Goal: Communication & Community: Answer question/provide support

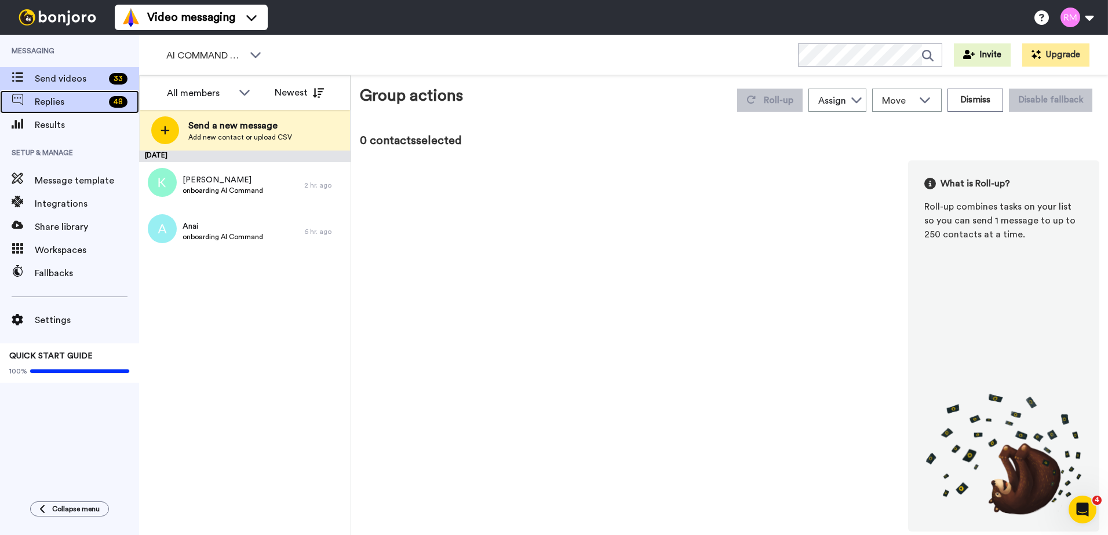
click at [98, 99] on span "Replies" at bounding box center [70, 102] width 70 height 14
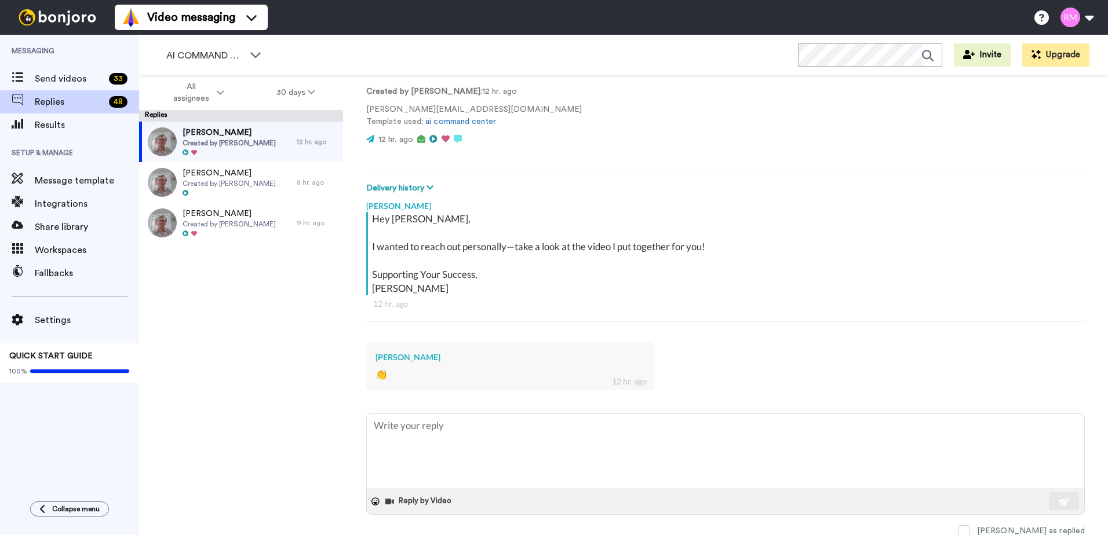
scroll to position [78, 0]
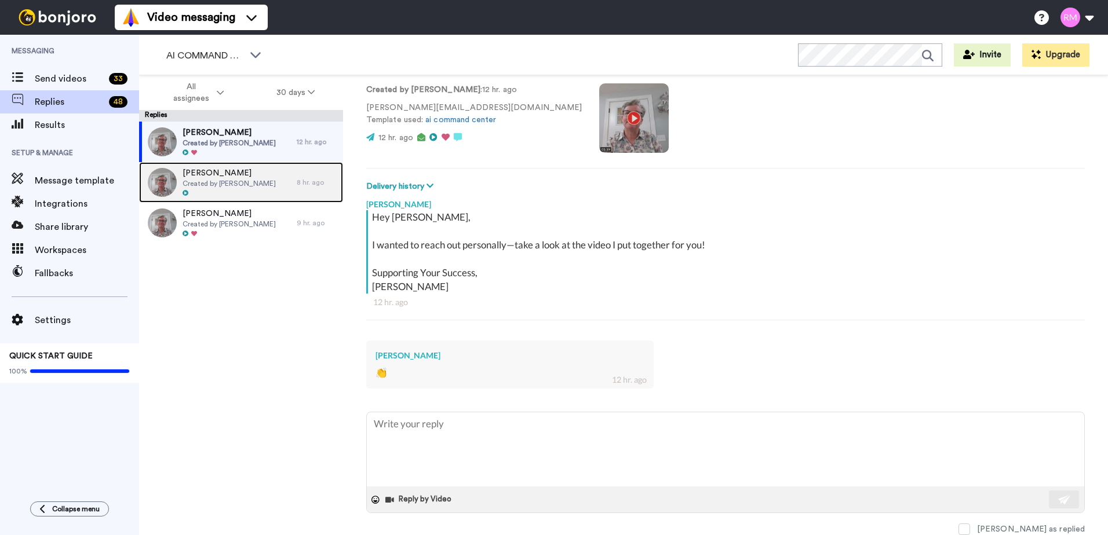
click at [235, 193] on div at bounding box center [229, 193] width 93 height 8
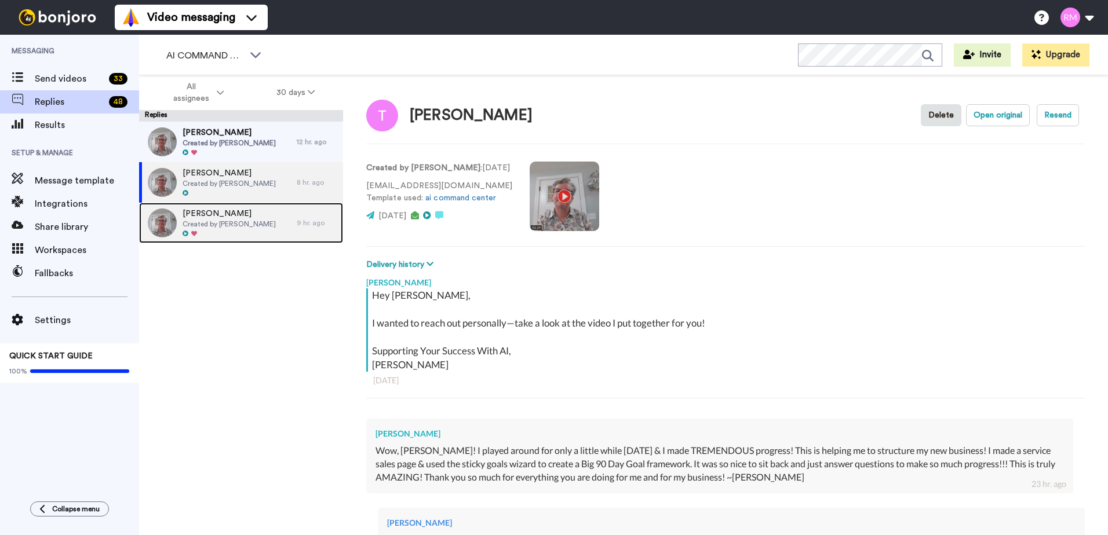
click at [251, 221] on span "Created by [PERSON_NAME]" at bounding box center [229, 224] width 93 height 9
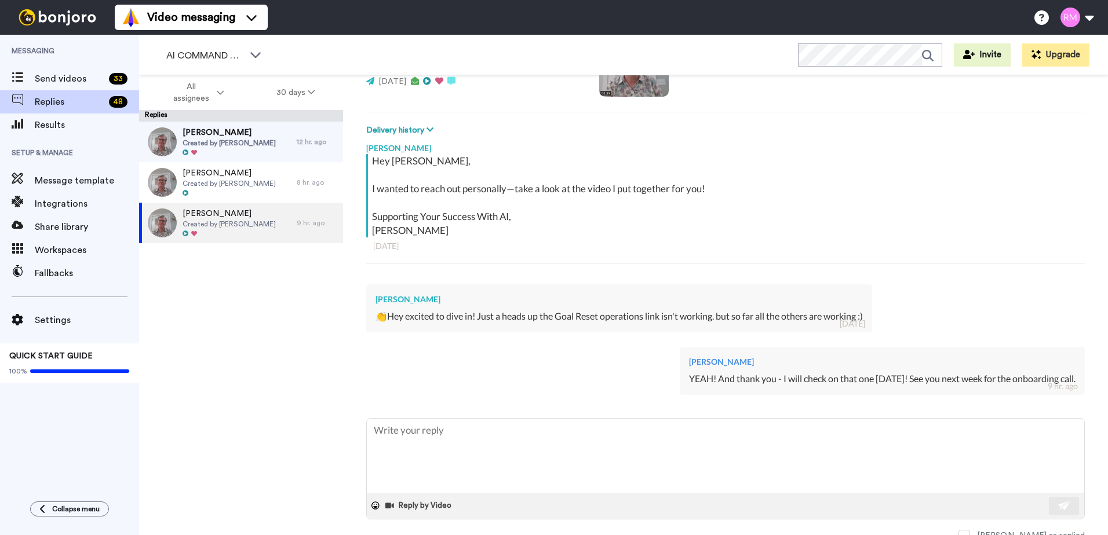
scroll to position [141, 0]
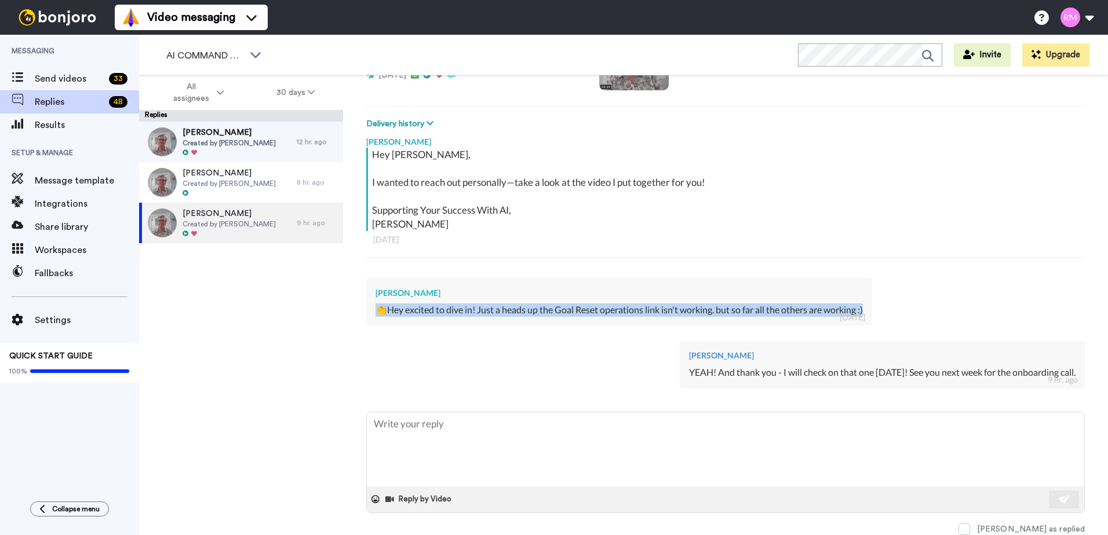
copy div "👏Hey excited to dive in! Just a heads up the Goal Reset operations link isn't w…"
drag, startPoint x: 353, startPoint y: 313, endPoint x: 902, endPoint y: 313, distance: 548.7
click at [902, 313] on div "[PERSON_NAME] Portraits In The Sand Delete Open original Resend Created by [PER…" at bounding box center [725, 325] width 765 height 501
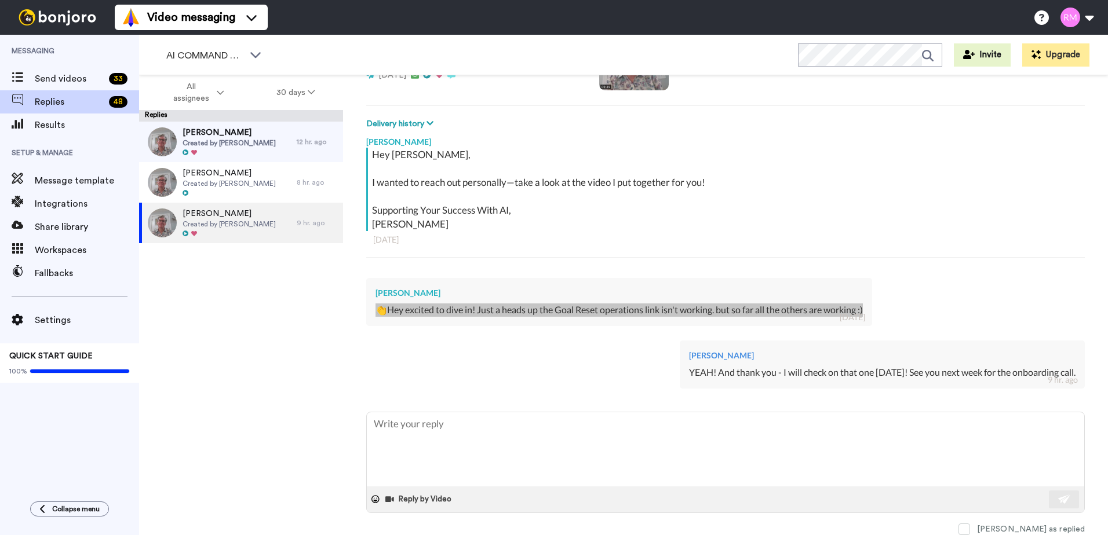
type textarea "x"
